Goal: Transaction & Acquisition: Purchase product/service

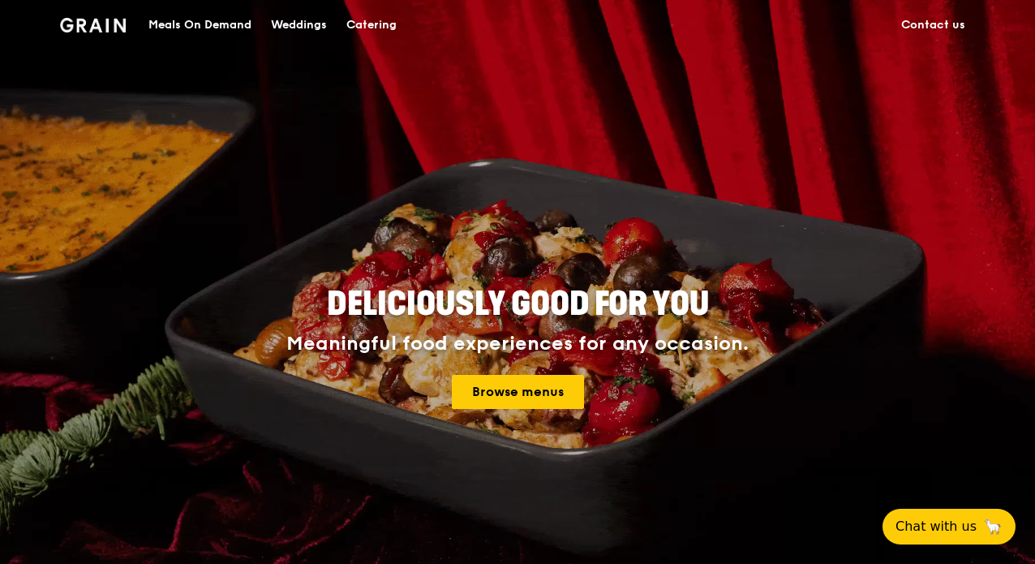
click at [86, 24] on img at bounding box center [93, 25] width 66 height 15
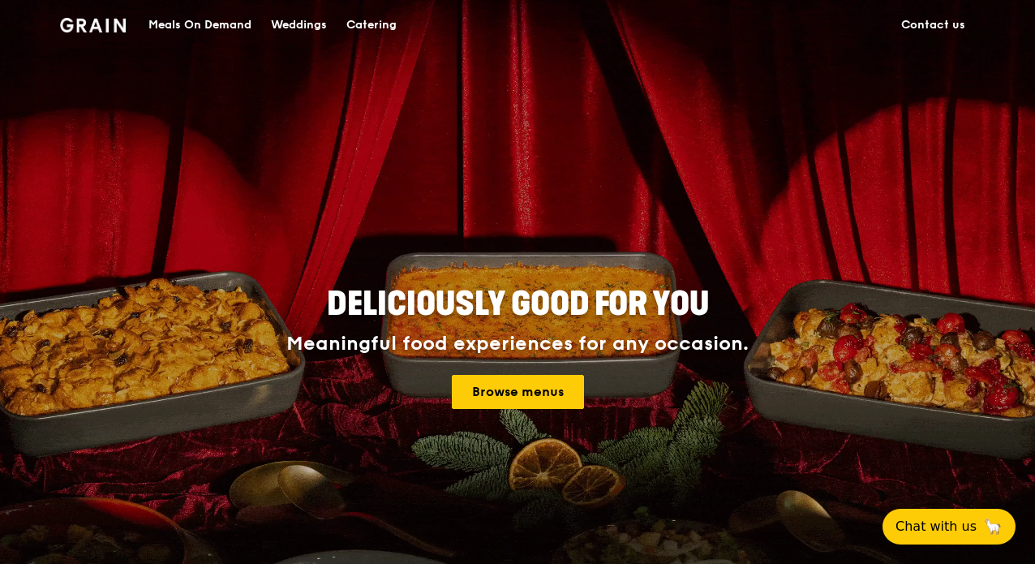
click at [180, 24] on div "Meals On Demand" at bounding box center [200, 25] width 103 height 49
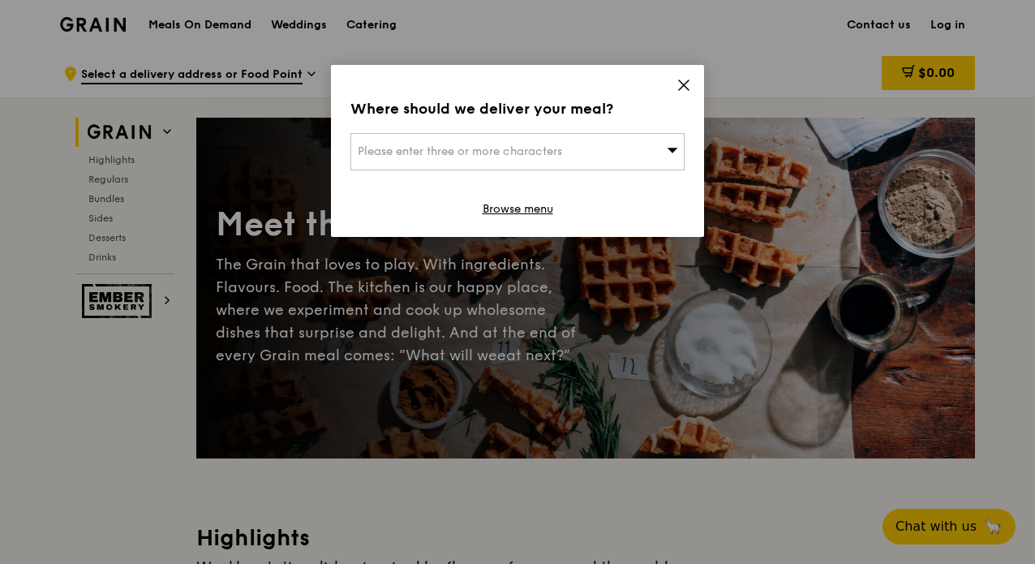
click at [515, 148] on span "Please enter three or more characters" at bounding box center [460, 151] width 204 height 14
type input "309225"
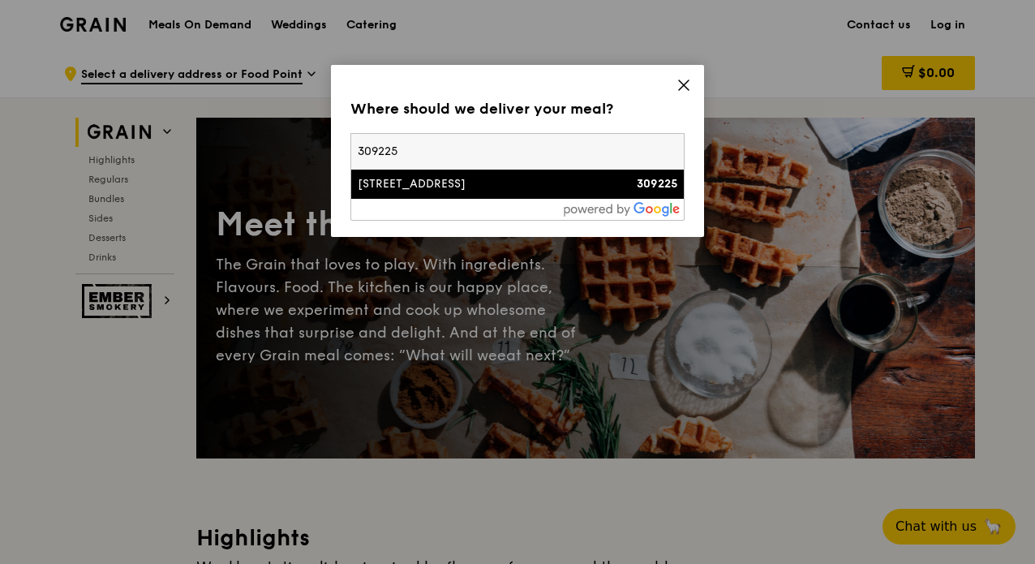
click at [464, 183] on div "[STREET_ADDRESS]" at bounding box center [478, 184] width 240 height 16
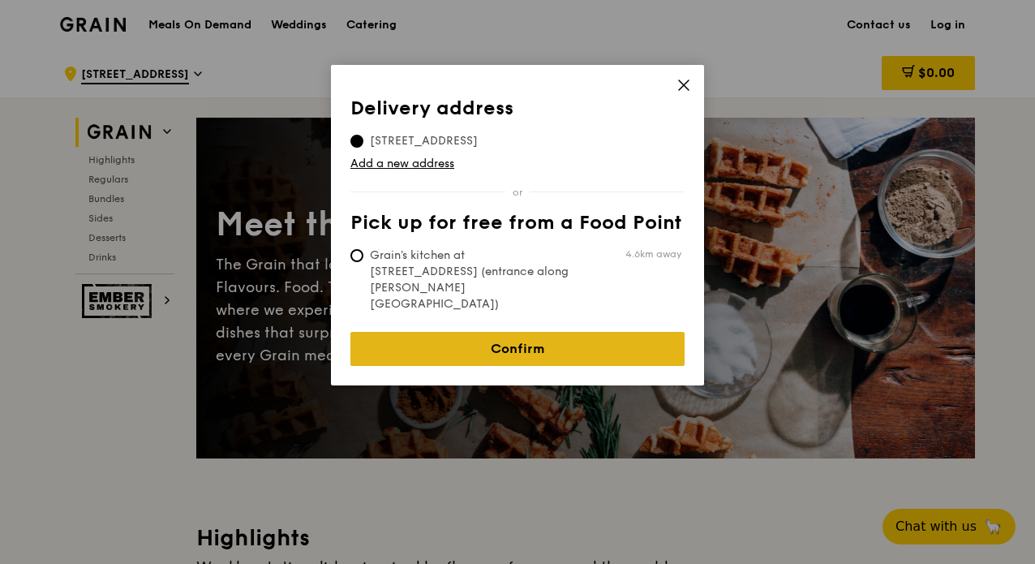
click at [521, 332] on link "Confirm" at bounding box center [518, 349] width 334 height 34
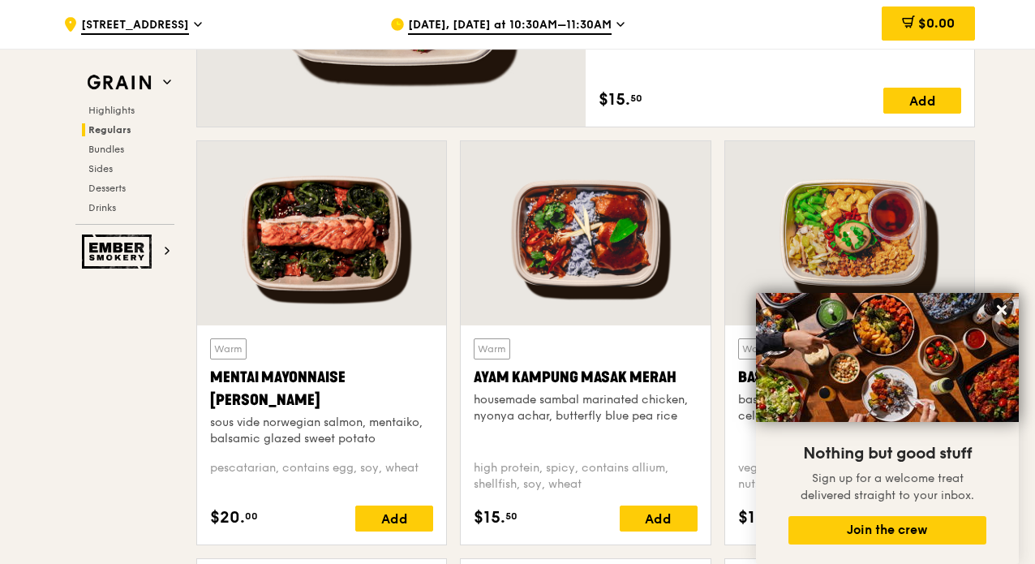
scroll to position [1354, 0]
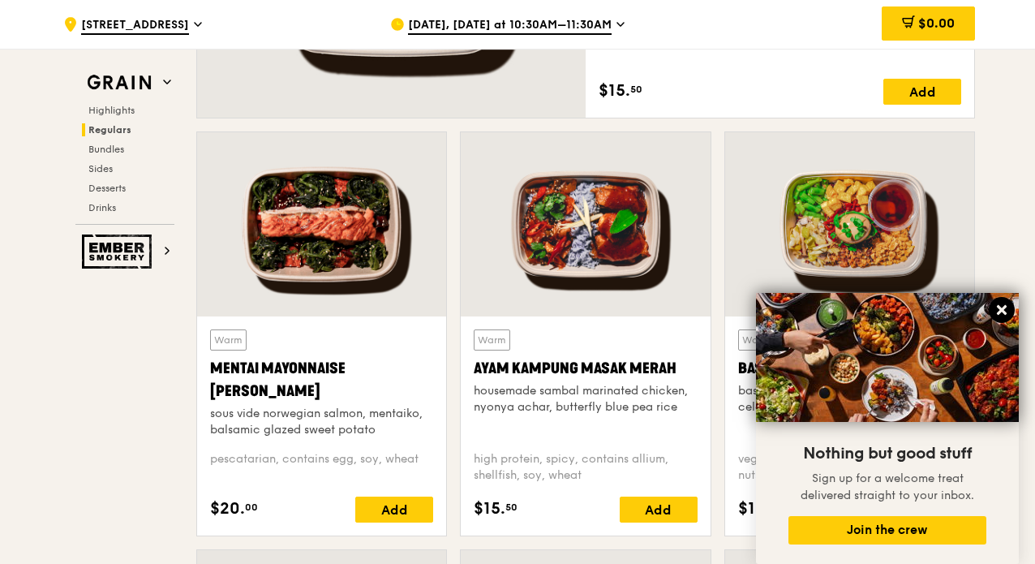
click at [1001, 310] on icon at bounding box center [1002, 310] width 10 height 10
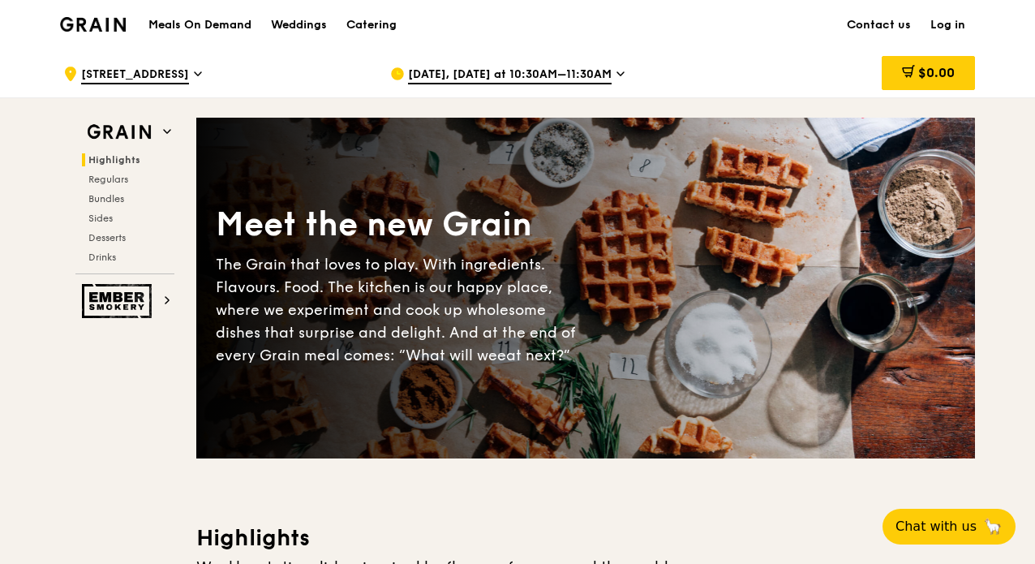
scroll to position [0, 0]
click at [364, 24] on div "Catering" at bounding box center [372, 25] width 50 height 49
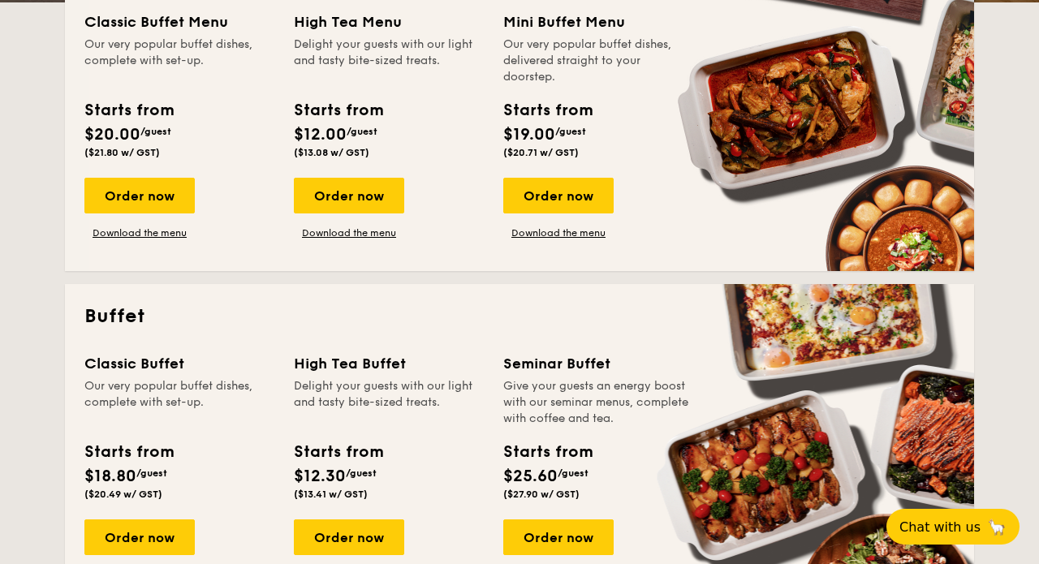
scroll to position [459, 0]
